Goal: Use online tool/utility: Utilize a website feature to perform a specific function

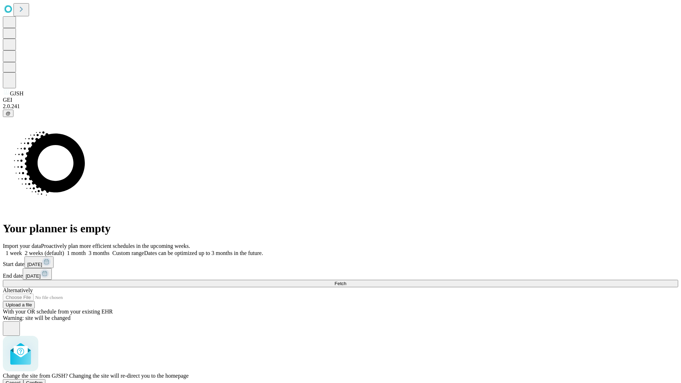
click at [43, 380] on span "Confirm" at bounding box center [34, 382] width 17 height 5
click at [22, 250] on label "1 week" at bounding box center [12, 253] width 19 height 6
click at [346, 281] on span "Fetch" at bounding box center [341, 283] width 12 height 5
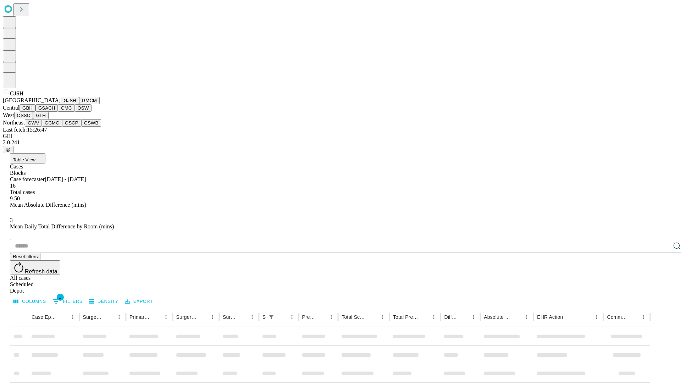
click at [79, 104] on button "GMCM" at bounding box center [89, 100] width 21 height 7
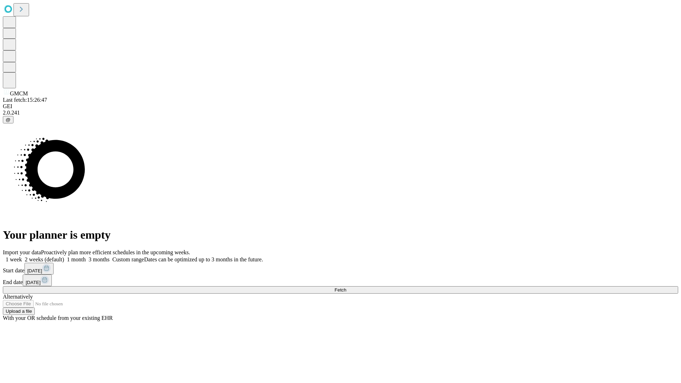
click at [22, 257] on label "1 week" at bounding box center [12, 260] width 19 height 6
click at [346, 287] on span "Fetch" at bounding box center [341, 289] width 12 height 5
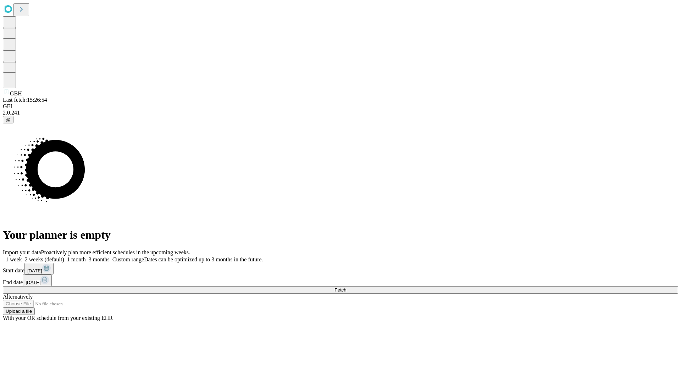
click at [22, 257] on label "1 week" at bounding box center [12, 260] width 19 height 6
click at [346, 287] on span "Fetch" at bounding box center [341, 289] width 12 height 5
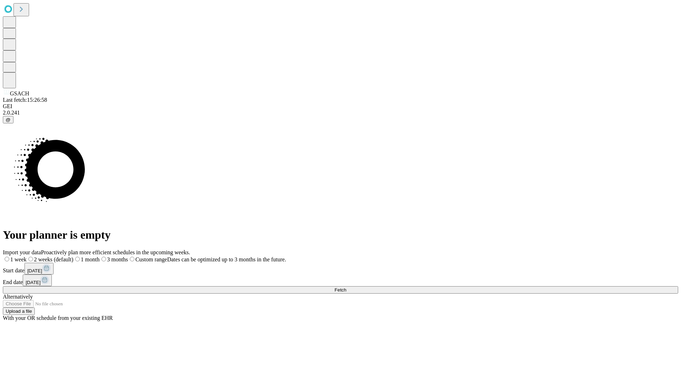
click at [27, 257] on label "1 week" at bounding box center [15, 260] width 24 height 6
click at [346, 287] on span "Fetch" at bounding box center [341, 289] width 12 height 5
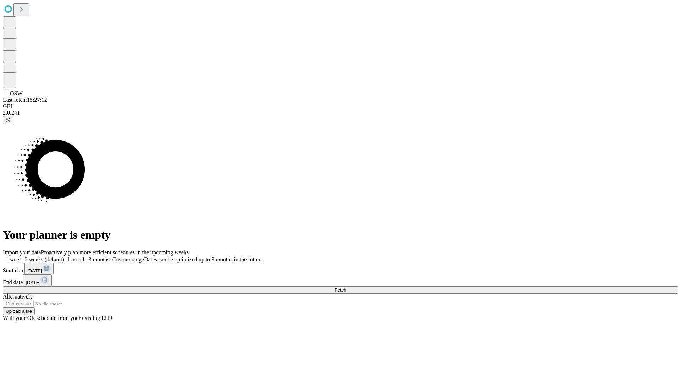
click at [346, 287] on span "Fetch" at bounding box center [341, 289] width 12 height 5
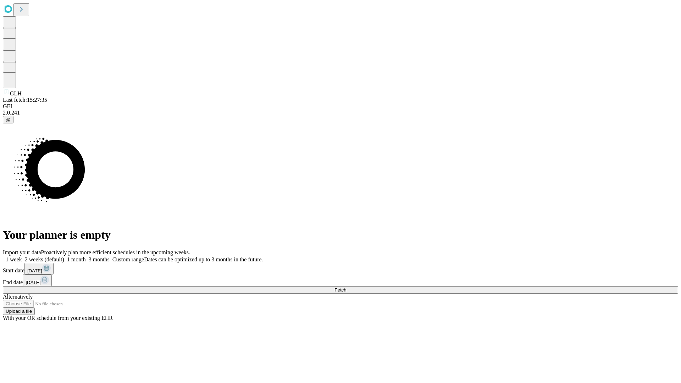
click at [22, 257] on label "1 week" at bounding box center [12, 260] width 19 height 6
click at [346, 287] on span "Fetch" at bounding box center [341, 289] width 12 height 5
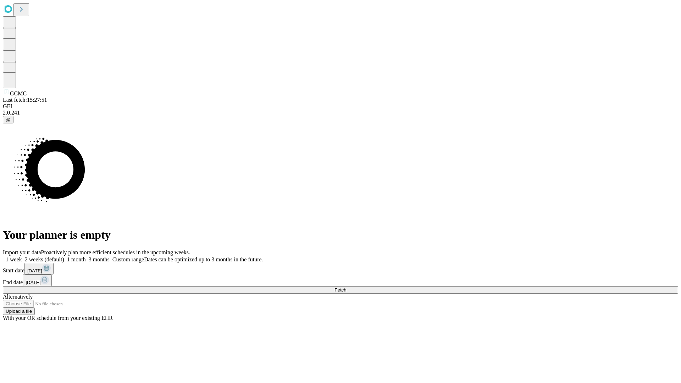
click at [22, 257] on label "1 week" at bounding box center [12, 260] width 19 height 6
click at [346, 287] on span "Fetch" at bounding box center [341, 289] width 12 height 5
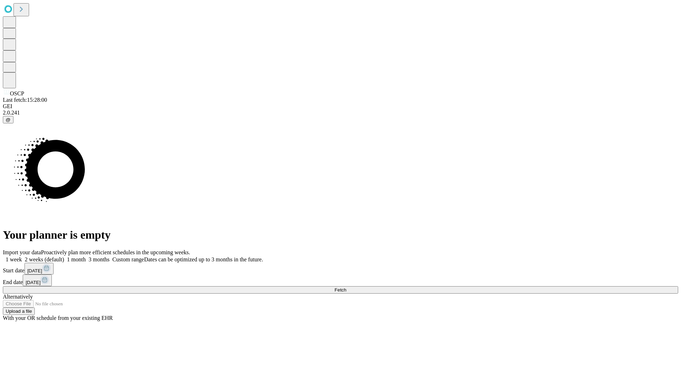
click at [346, 287] on span "Fetch" at bounding box center [341, 289] width 12 height 5
click at [22, 257] on label "1 week" at bounding box center [12, 260] width 19 height 6
click at [346, 287] on span "Fetch" at bounding box center [341, 289] width 12 height 5
